Goal: Task Accomplishment & Management: Complete application form

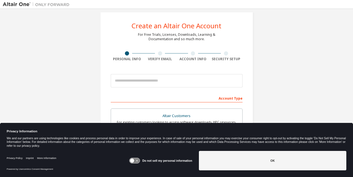
scroll to position [8, 0]
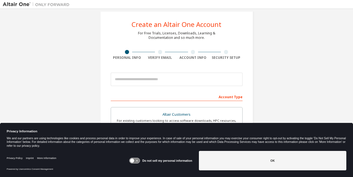
click at [136, 160] on icon at bounding box center [134, 160] width 10 height 5
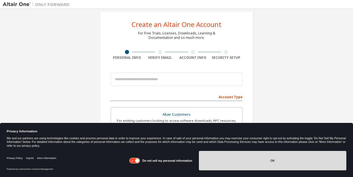
click at [224, 162] on button "OK" at bounding box center [272, 160] width 147 height 19
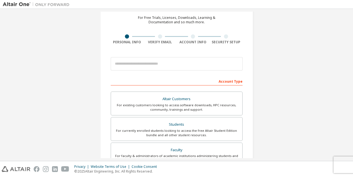
scroll to position [29, 0]
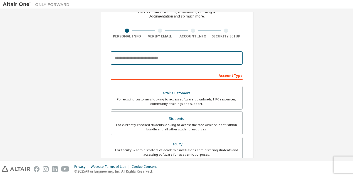
click at [155, 60] on input "email" at bounding box center [177, 57] width 132 height 13
type input "**********"
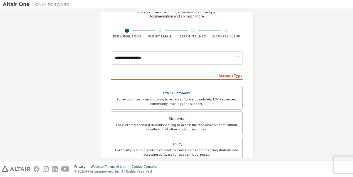
click at [73, 103] on div "**********" at bounding box center [176, 129] width 347 height 294
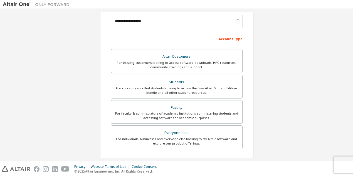
scroll to position [74, 0]
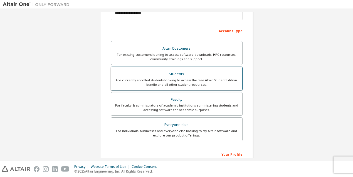
click at [169, 76] on div "Students" at bounding box center [176, 74] width 124 height 8
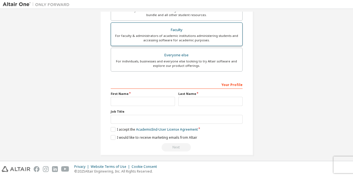
scroll to position [144, 0]
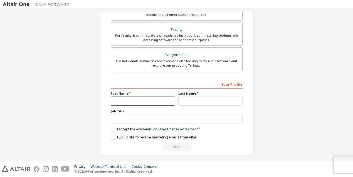
click at [161, 104] on input "text" at bounding box center [143, 101] width 64 height 9
type input "*****"
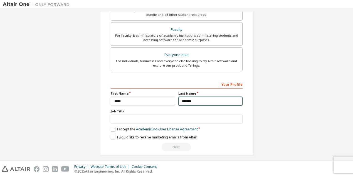
type input "*******"
click at [126, 132] on label "I accept the Academic End-User License Agreement" at bounding box center [154, 129] width 87 height 5
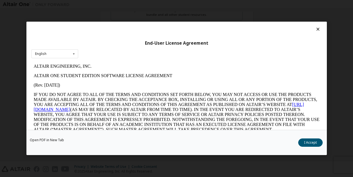
scroll to position [0, 0]
click at [320, 28] on icon at bounding box center [318, 29] width 6 height 5
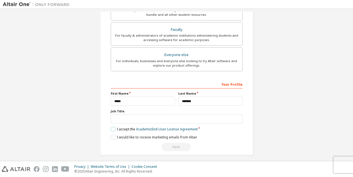
click at [112, 130] on label "I accept the Academic End-User License Agreement" at bounding box center [154, 129] width 87 height 5
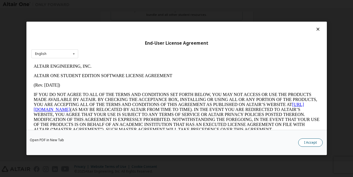
click at [304, 145] on button "I Accept" at bounding box center [310, 143] width 24 height 8
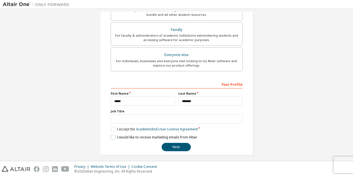
click at [115, 139] on label "I would like to receive marketing emails from Altair" at bounding box center [154, 137] width 86 height 5
click at [112, 138] on label "I would like to receive marketing emails from Altair" at bounding box center [154, 137] width 86 height 5
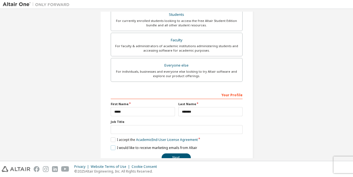
scroll to position [148, 0]
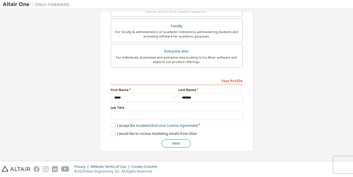
click at [172, 144] on button "Next" at bounding box center [175, 143] width 29 height 8
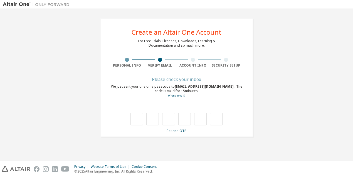
scroll to position [0, 0]
type input "*"
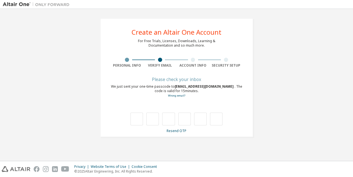
type input "*"
